Goal: Transaction & Acquisition: Purchase product/service

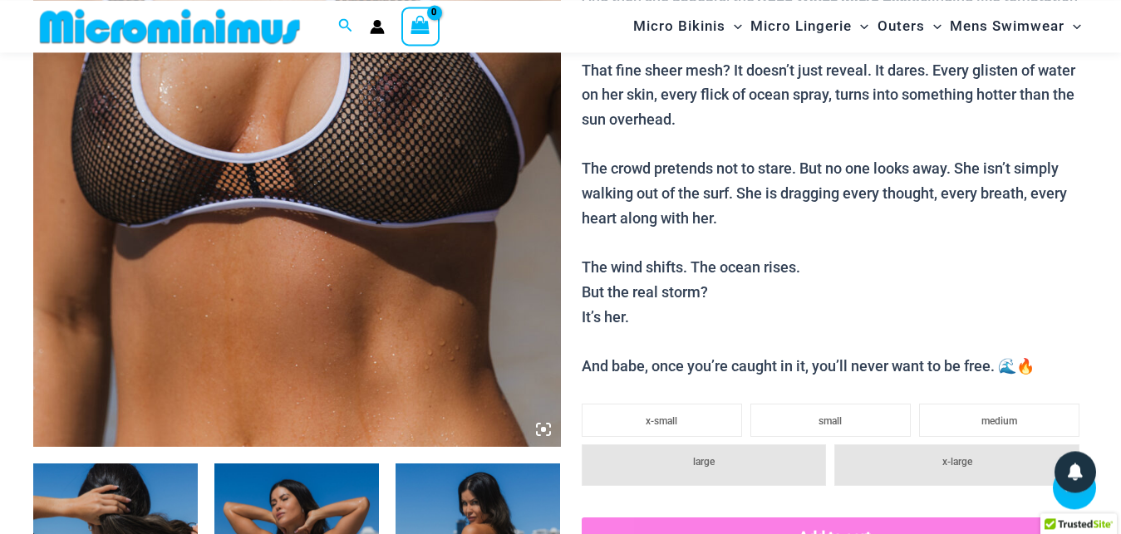
scroll to position [663, 0]
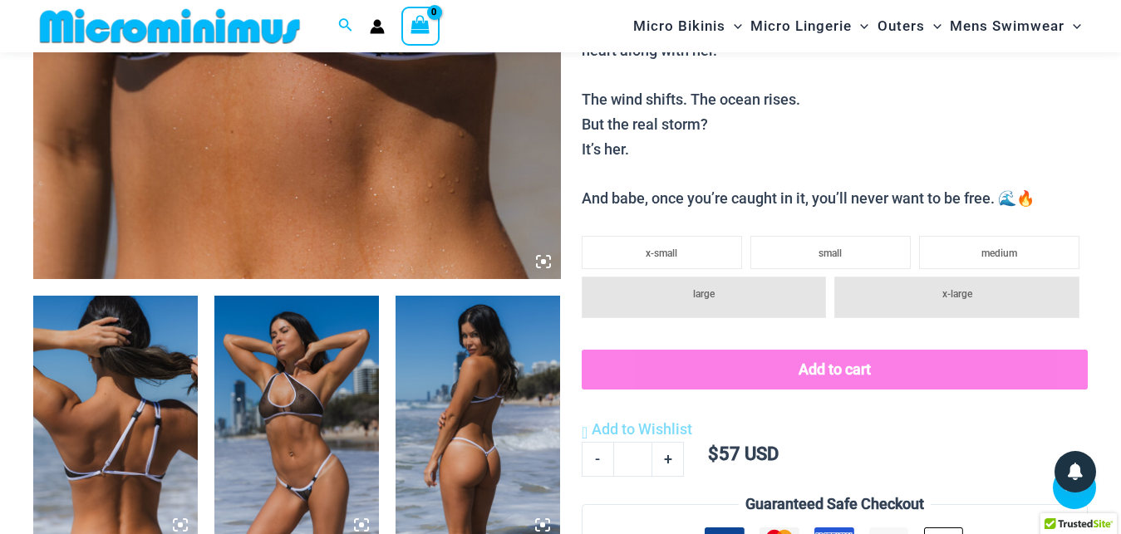
click at [545, 261] on icon at bounding box center [543, 261] width 5 height 5
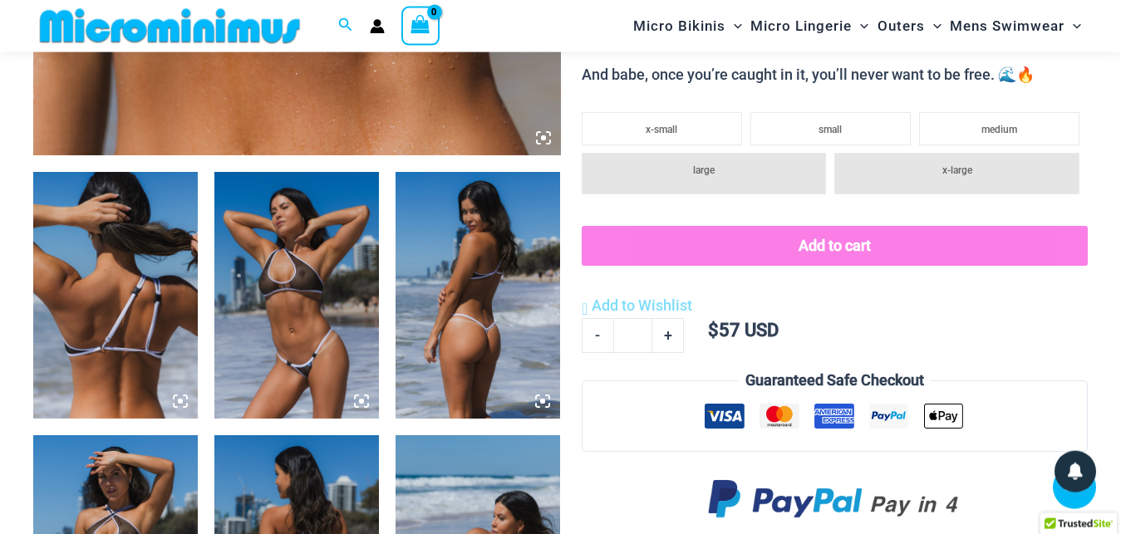
scroll to position [833, 0]
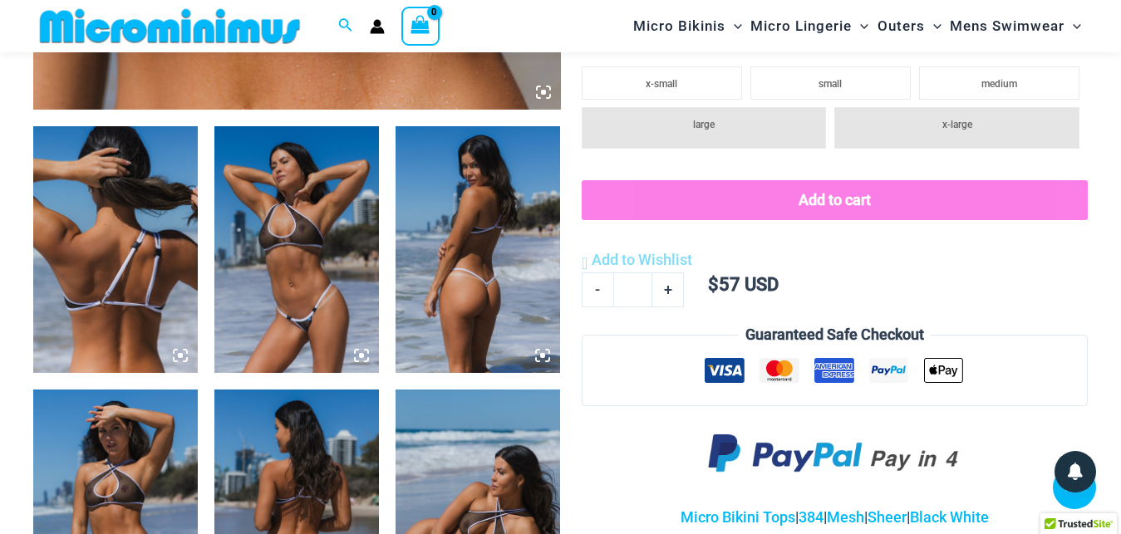
click at [543, 354] on icon at bounding box center [542, 355] width 5 height 5
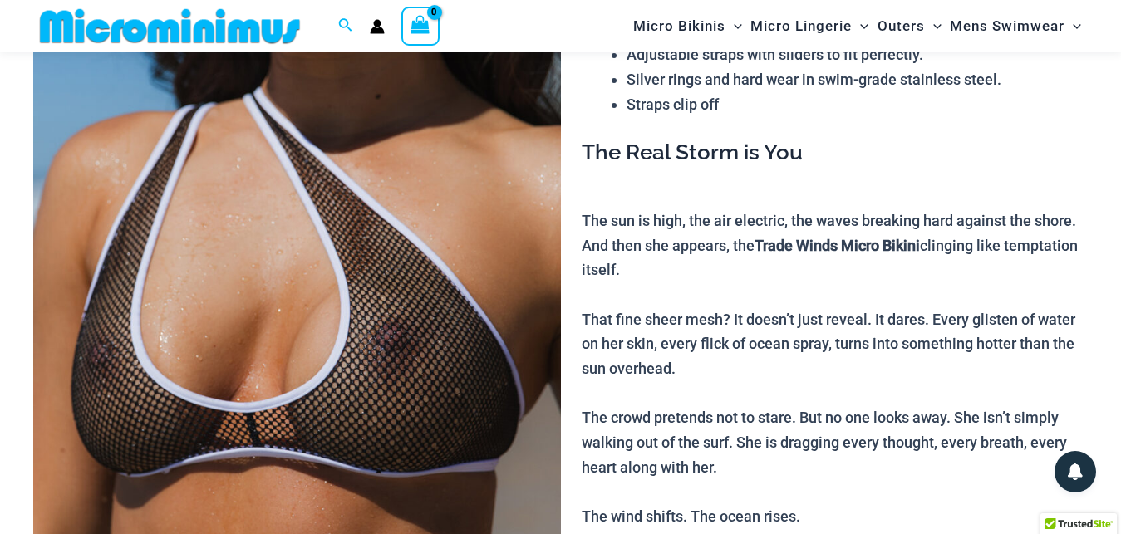
scroll to position [239, 0]
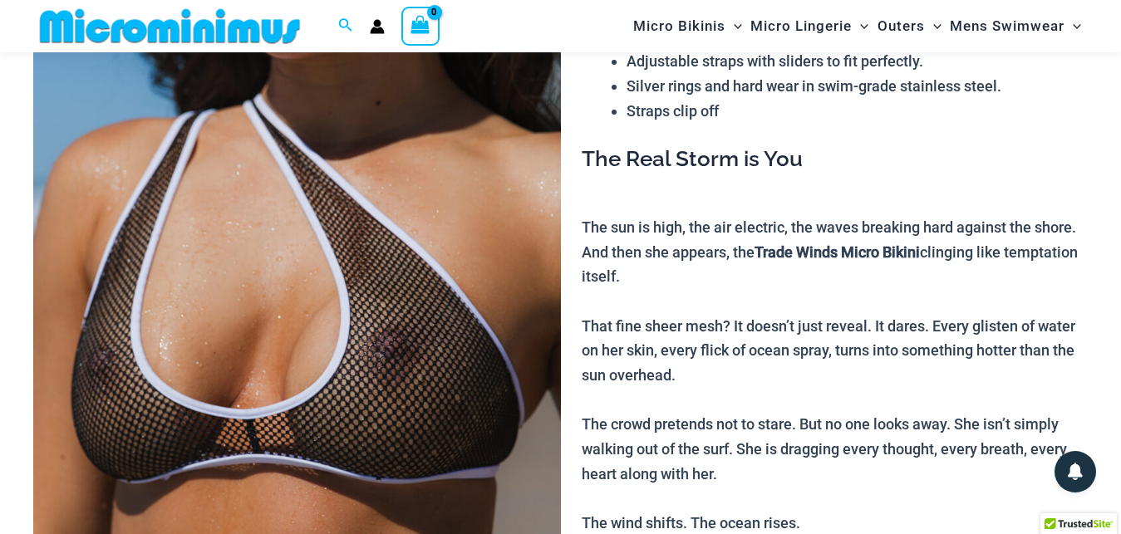
click at [404, 186] on img at bounding box center [297, 307] width 528 height 791
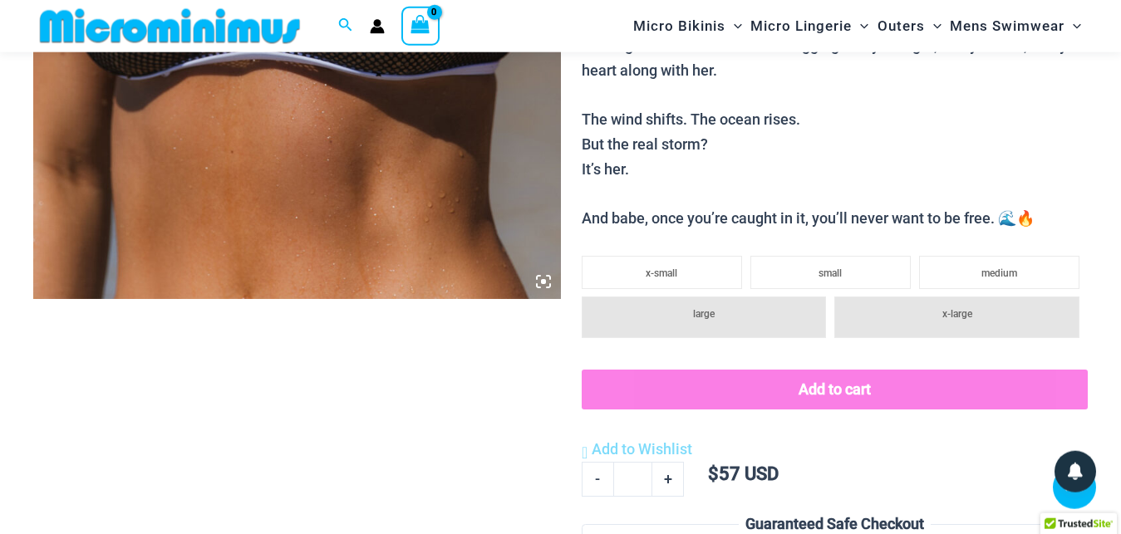
scroll to position [748, 0]
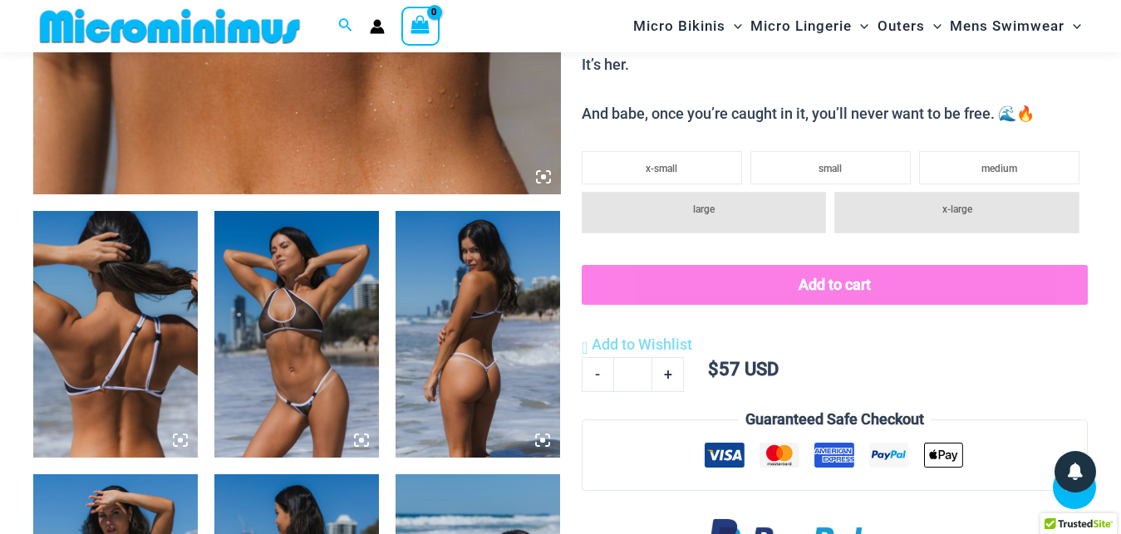
click at [542, 175] on icon at bounding box center [543, 177] width 15 height 15
click at [476, 289] on img at bounding box center [478, 334] width 165 height 247
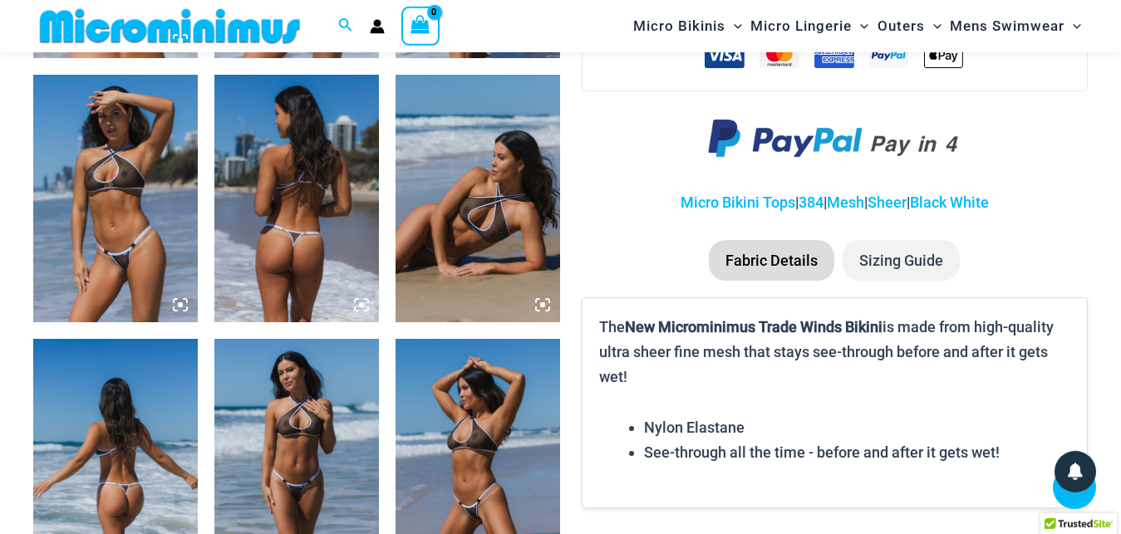
scroll to position [1257, 0]
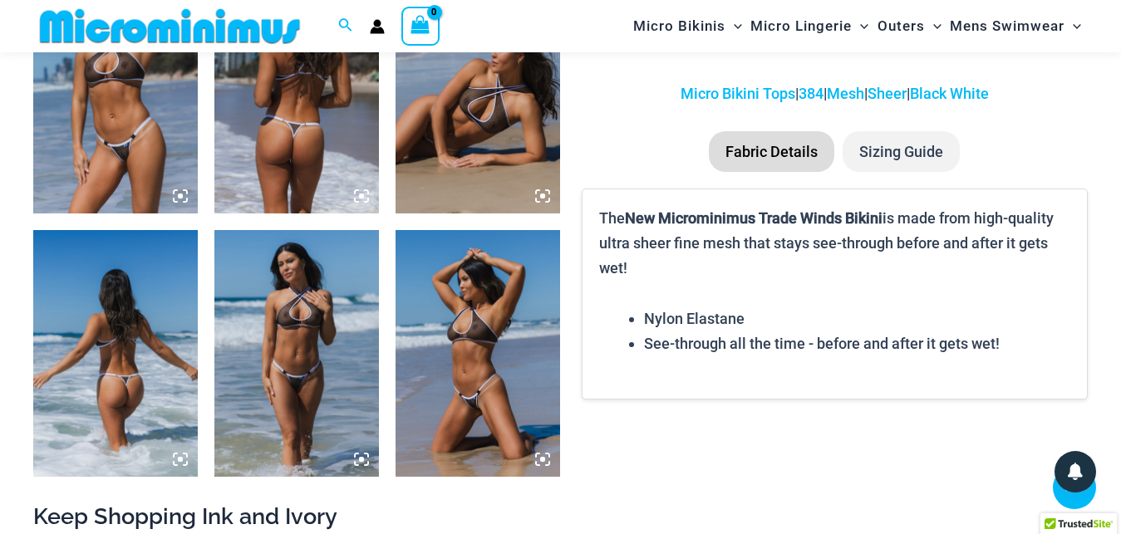
click at [541, 455] on icon at bounding box center [542, 459] width 15 height 15
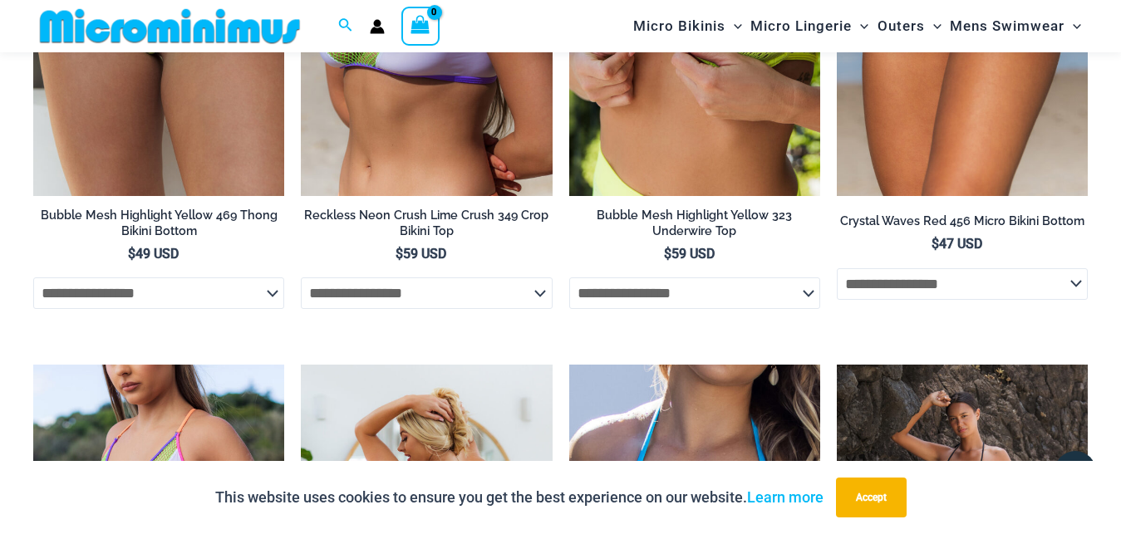
scroll to position [3376, 0]
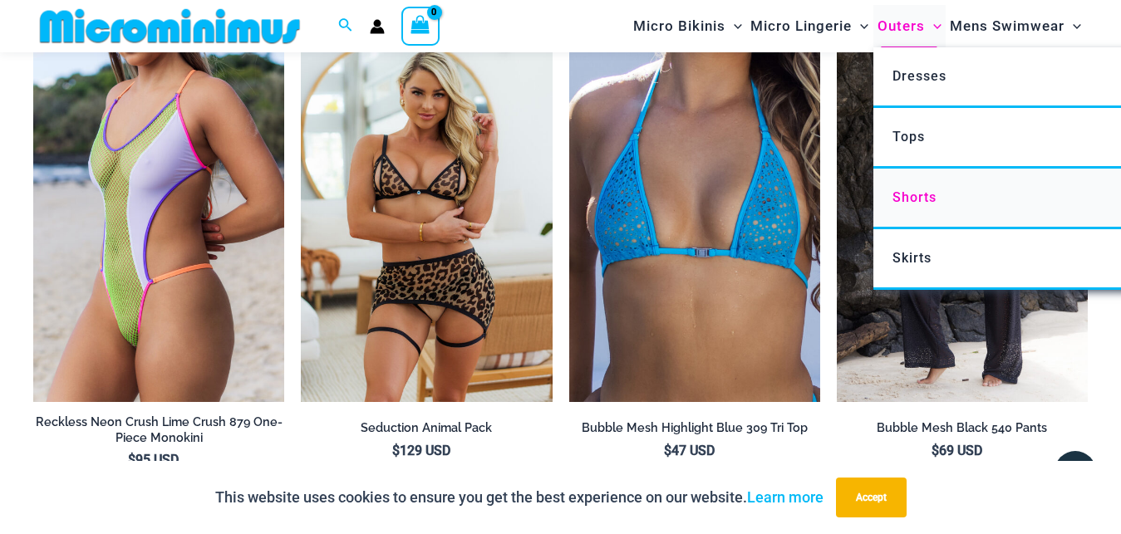
click at [928, 196] on span "Shorts" at bounding box center [915, 197] width 44 height 16
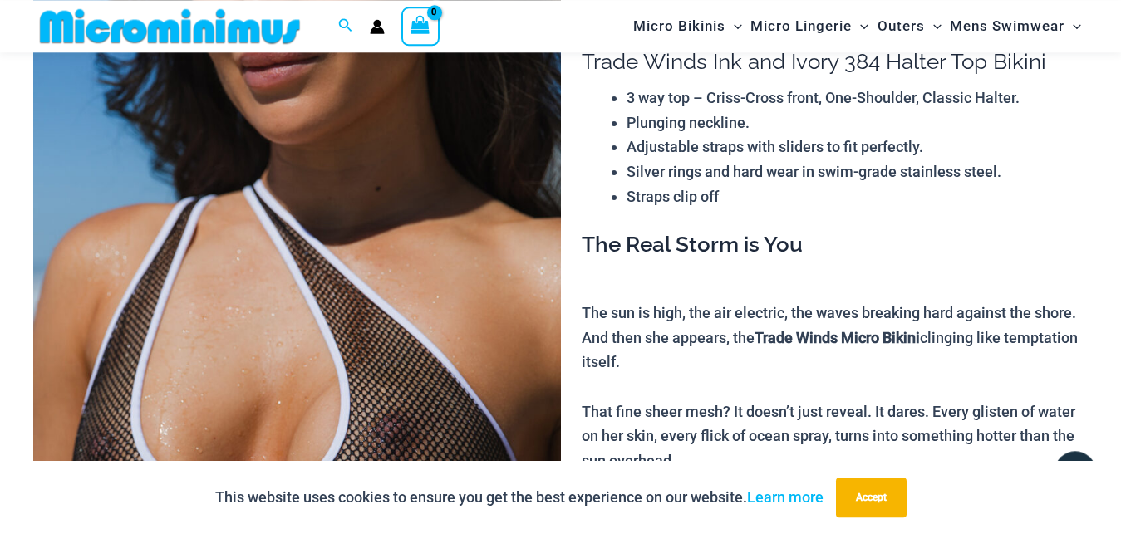
scroll to position [0, 0]
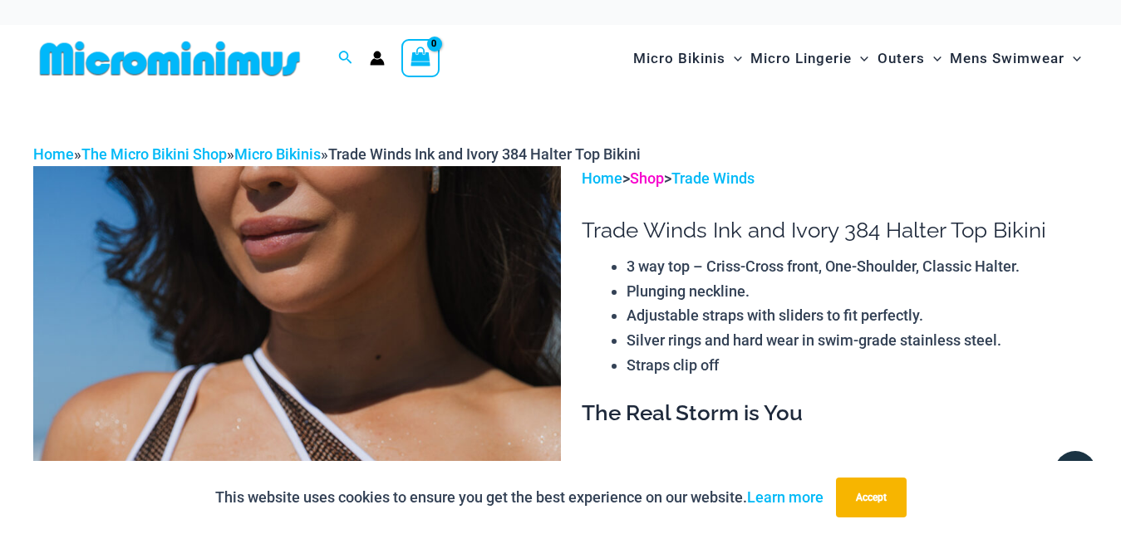
click at [657, 173] on link "Shop" at bounding box center [647, 178] width 34 height 17
